Goal: Information Seeking & Learning: Learn about a topic

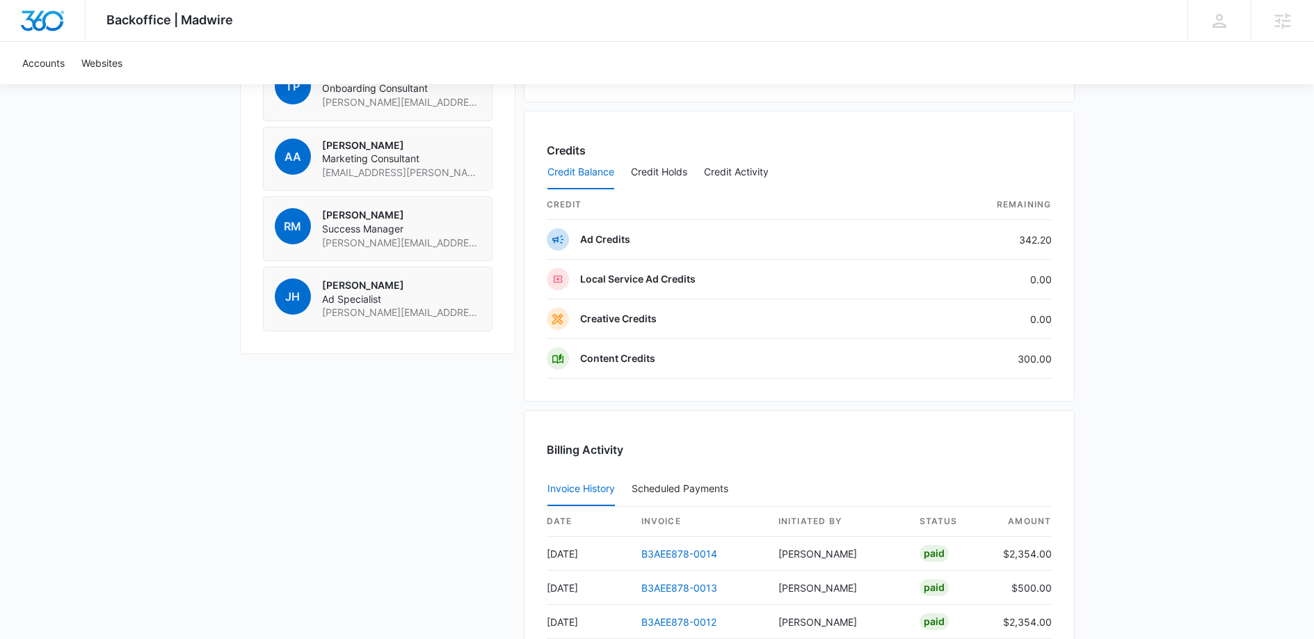
scroll to position [1060, 0]
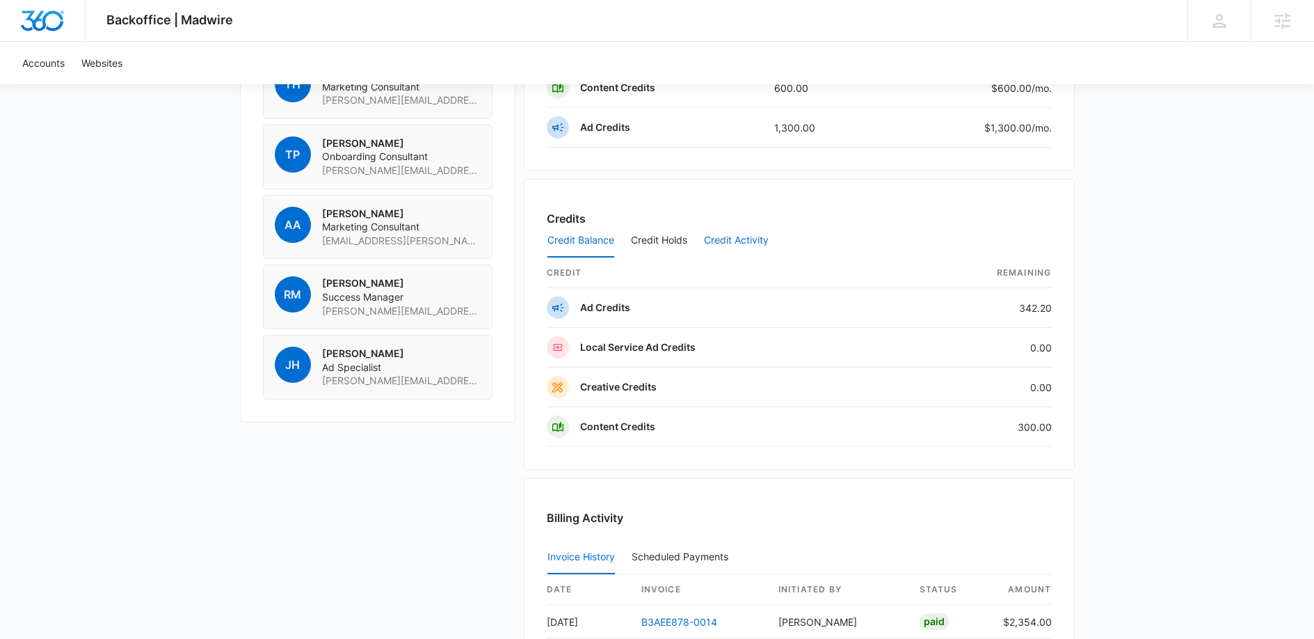
click at [722, 243] on button "Credit Activity" at bounding box center [736, 240] width 65 height 33
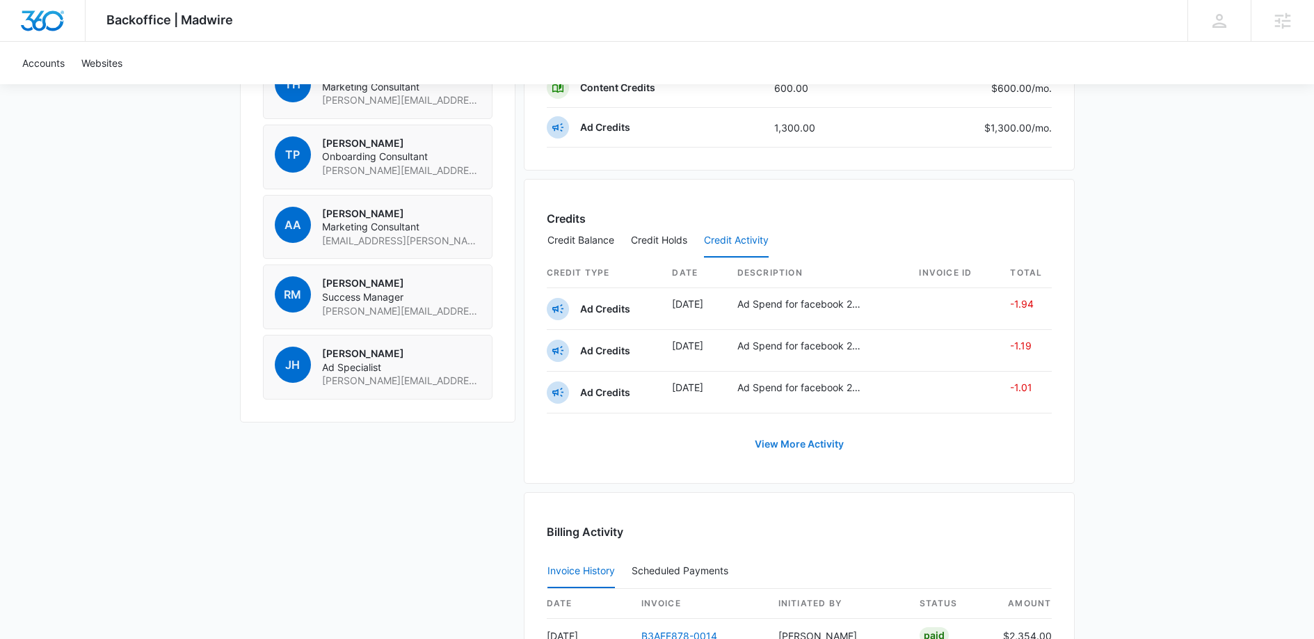
click at [781, 439] on link "View More Activity" at bounding box center [799, 443] width 117 height 33
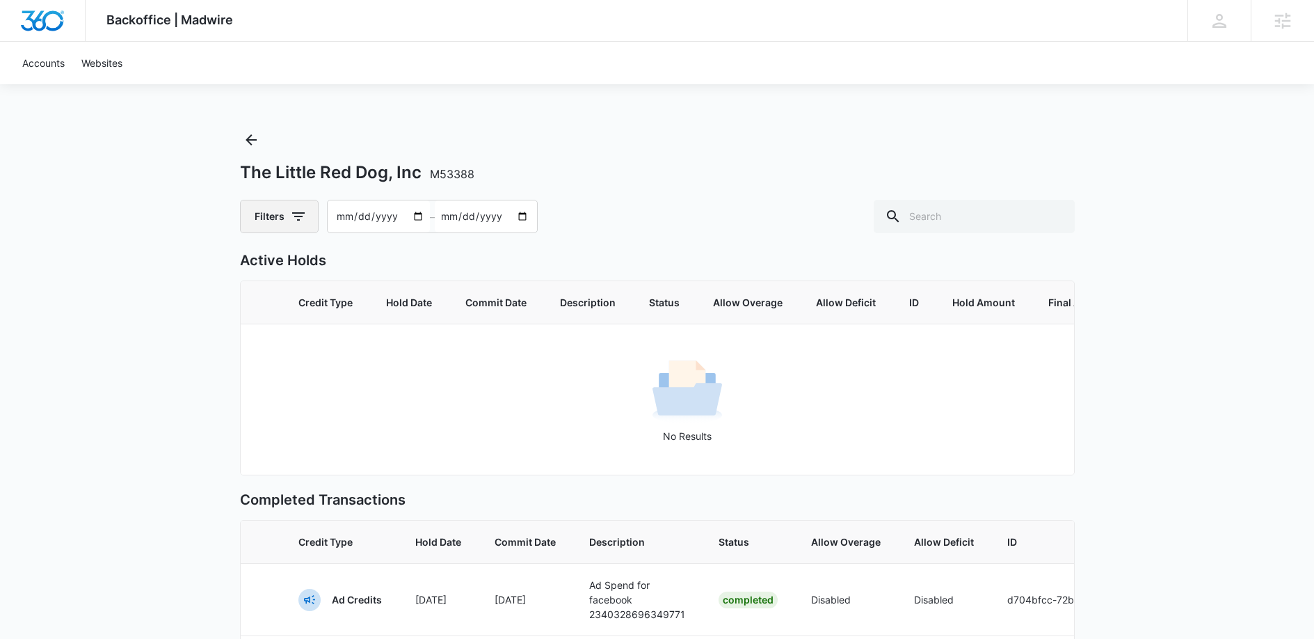
click at [304, 223] on icon "button" at bounding box center [298, 216] width 17 height 17
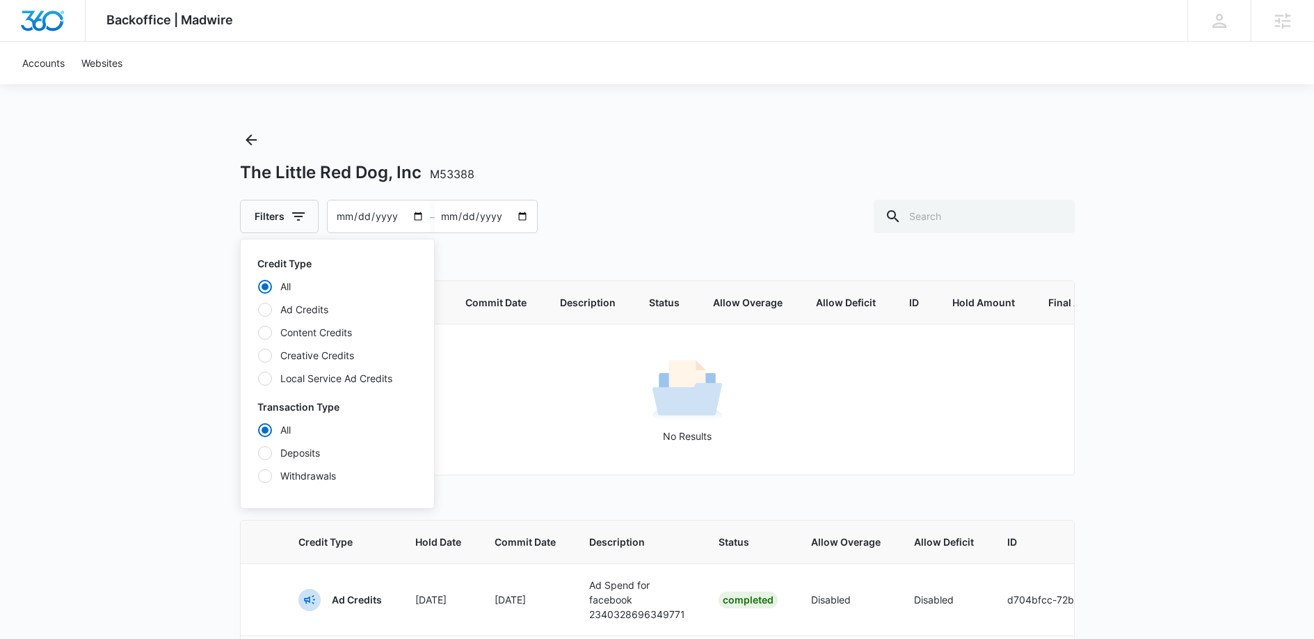
click at [297, 333] on label "Content Credits" at bounding box center [337, 332] width 160 height 15
click at [258, 333] on input "Content Credits" at bounding box center [257, 332] width 1 height 1
radio input "false"
radio input "true"
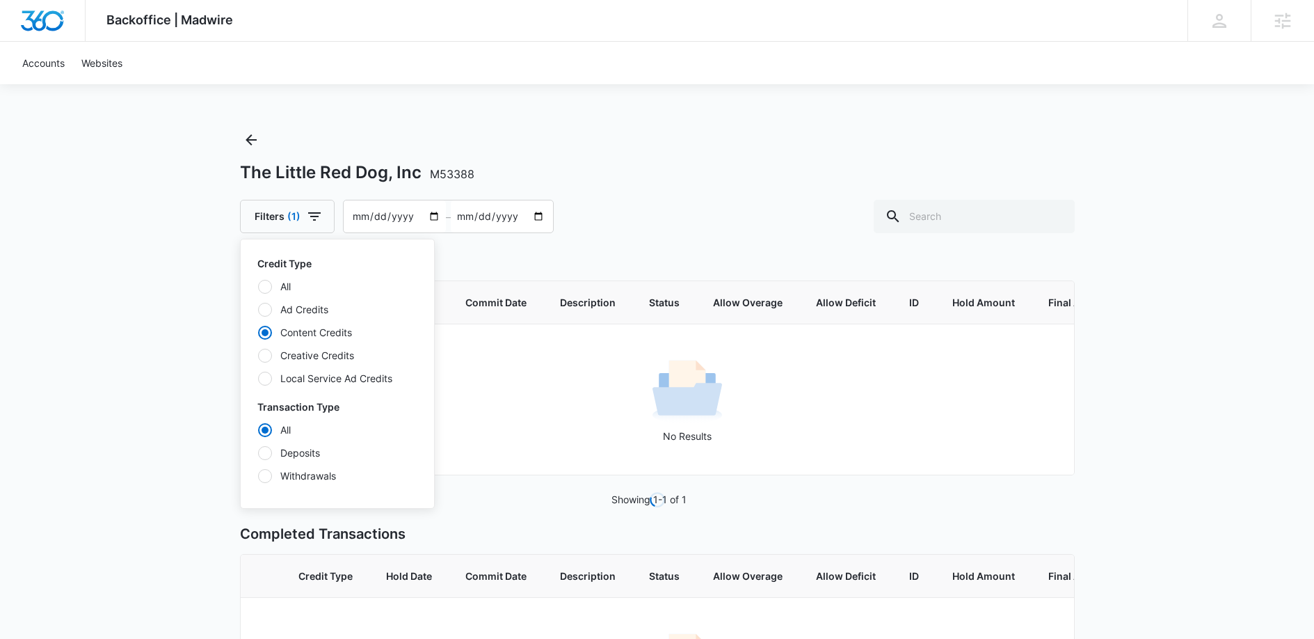
click at [168, 418] on div "Backoffice | Madwire Apps Settings GC Gabi CruzMaldonado [EMAIL_ADDRESS][DOMAIN…" at bounding box center [657, 406] width 1314 height 813
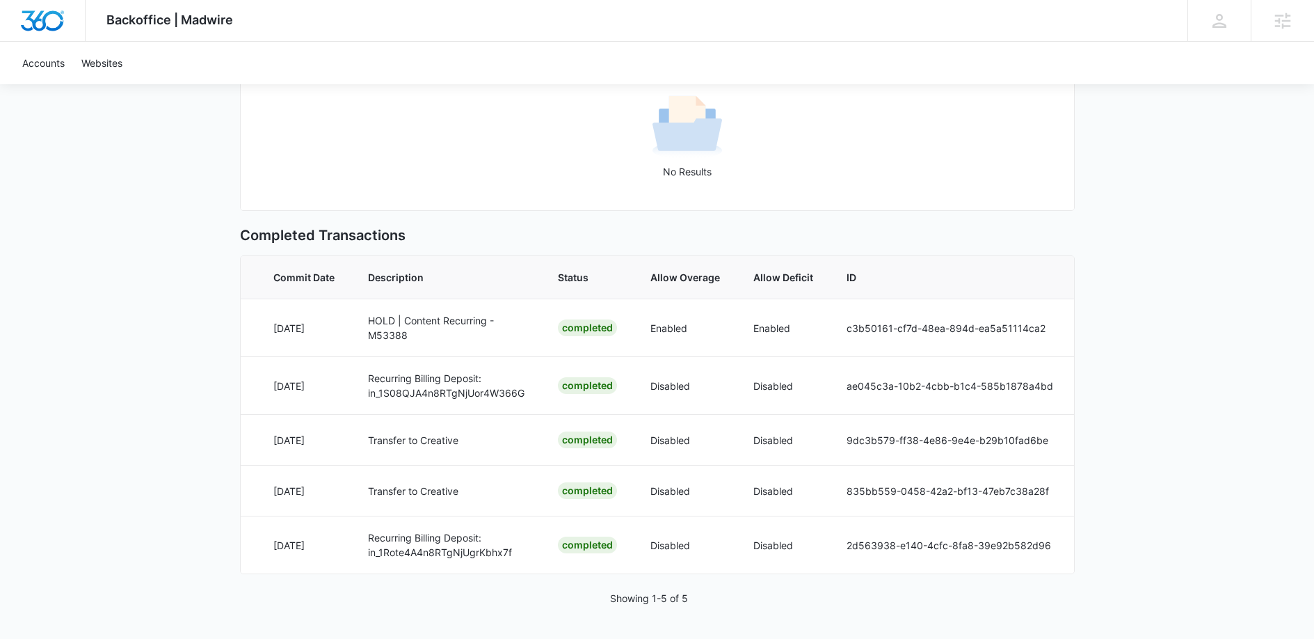
scroll to position [0, 452]
